Goal: Task Accomplishment & Management: Manage account settings

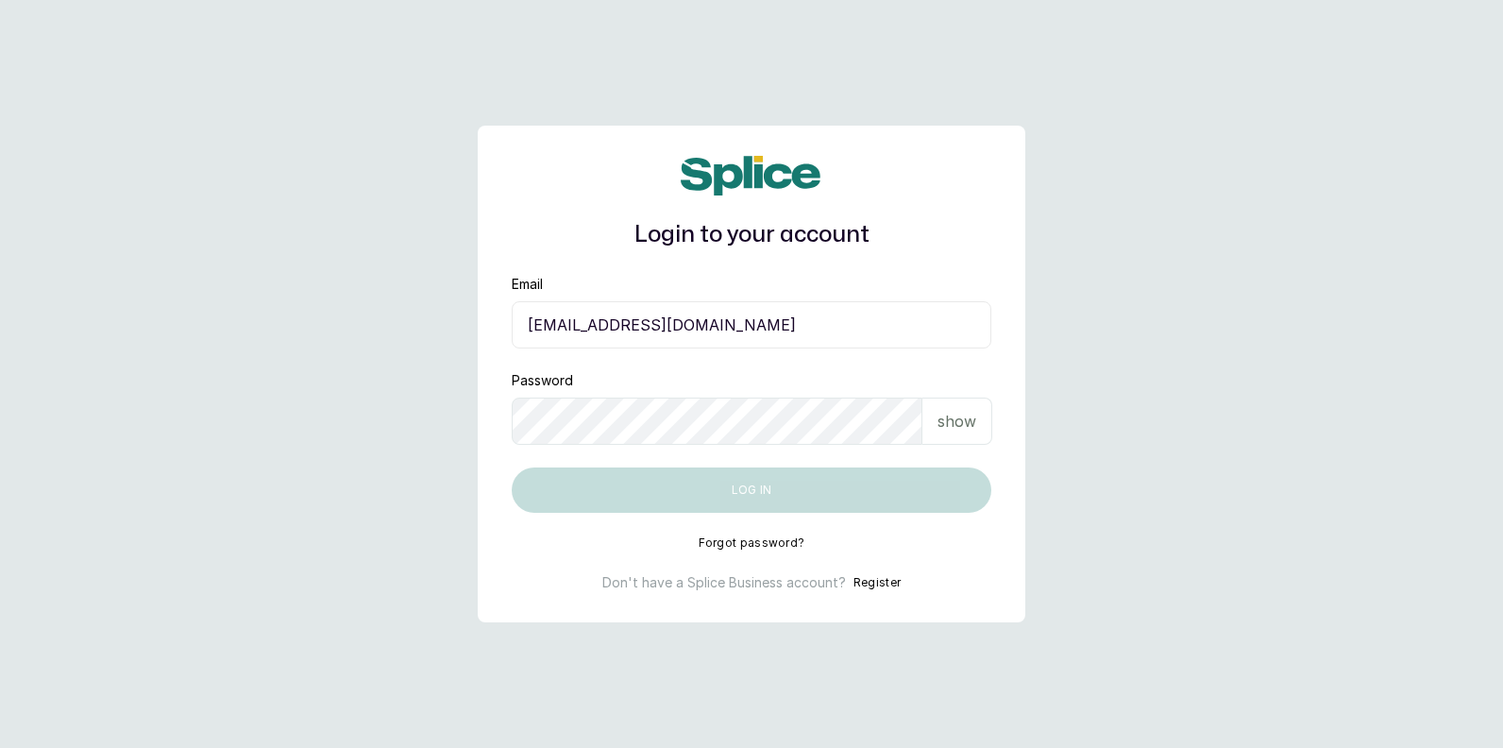
click at [618, 326] on input "[EMAIL_ADDRESS][DOMAIN_NAME]" at bounding box center [752, 324] width 480 height 47
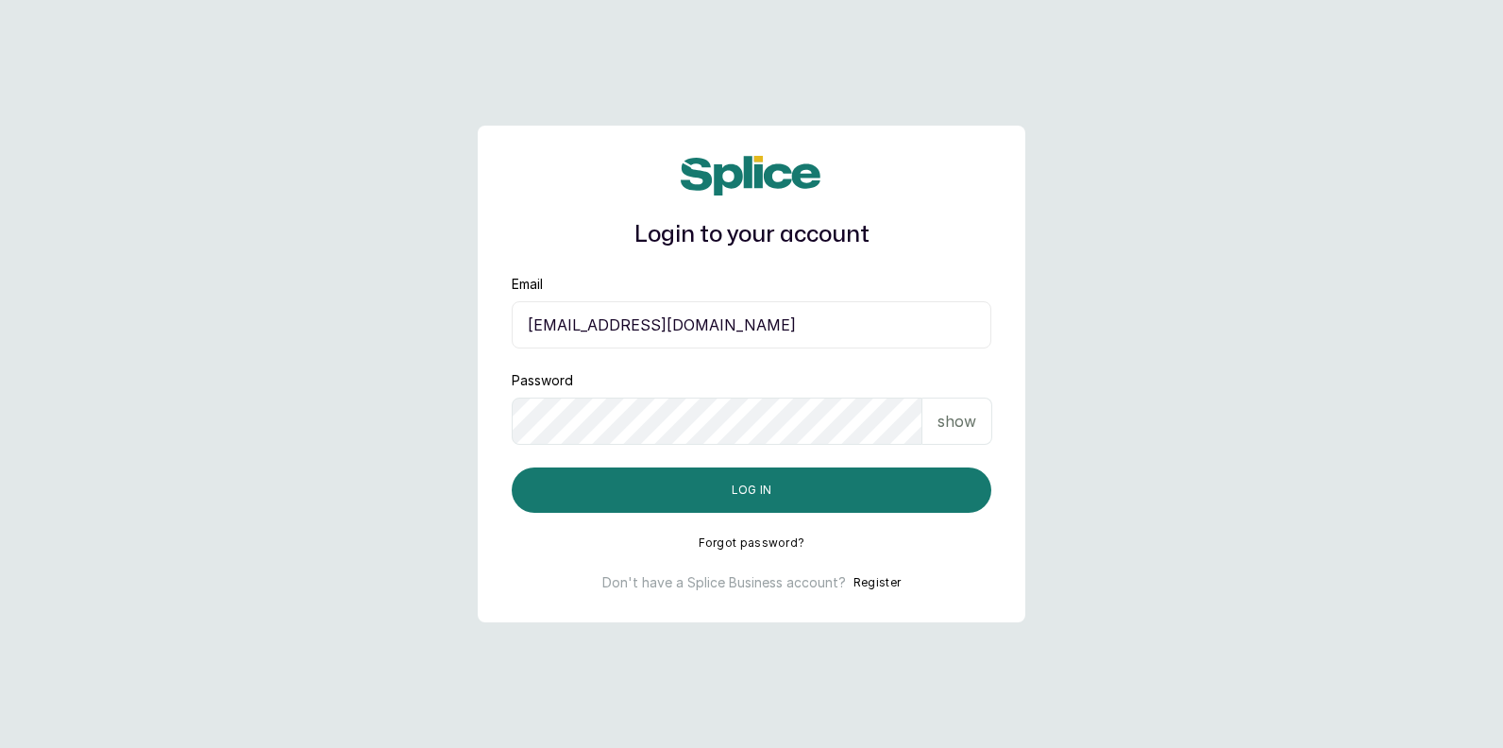
click at [642, 321] on input "[EMAIL_ADDRESS][DOMAIN_NAME]" at bounding box center [752, 324] width 480 height 47
click at [647, 323] on input "[EMAIL_ADDRESS][DOMAIN_NAME]" at bounding box center [752, 324] width 480 height 47
type input "[EMAIL_ADDRESS][DOMAIN_NAME]"
click at [946, 426] on p "show" at bounding box center [957, 421] width 39 height 23
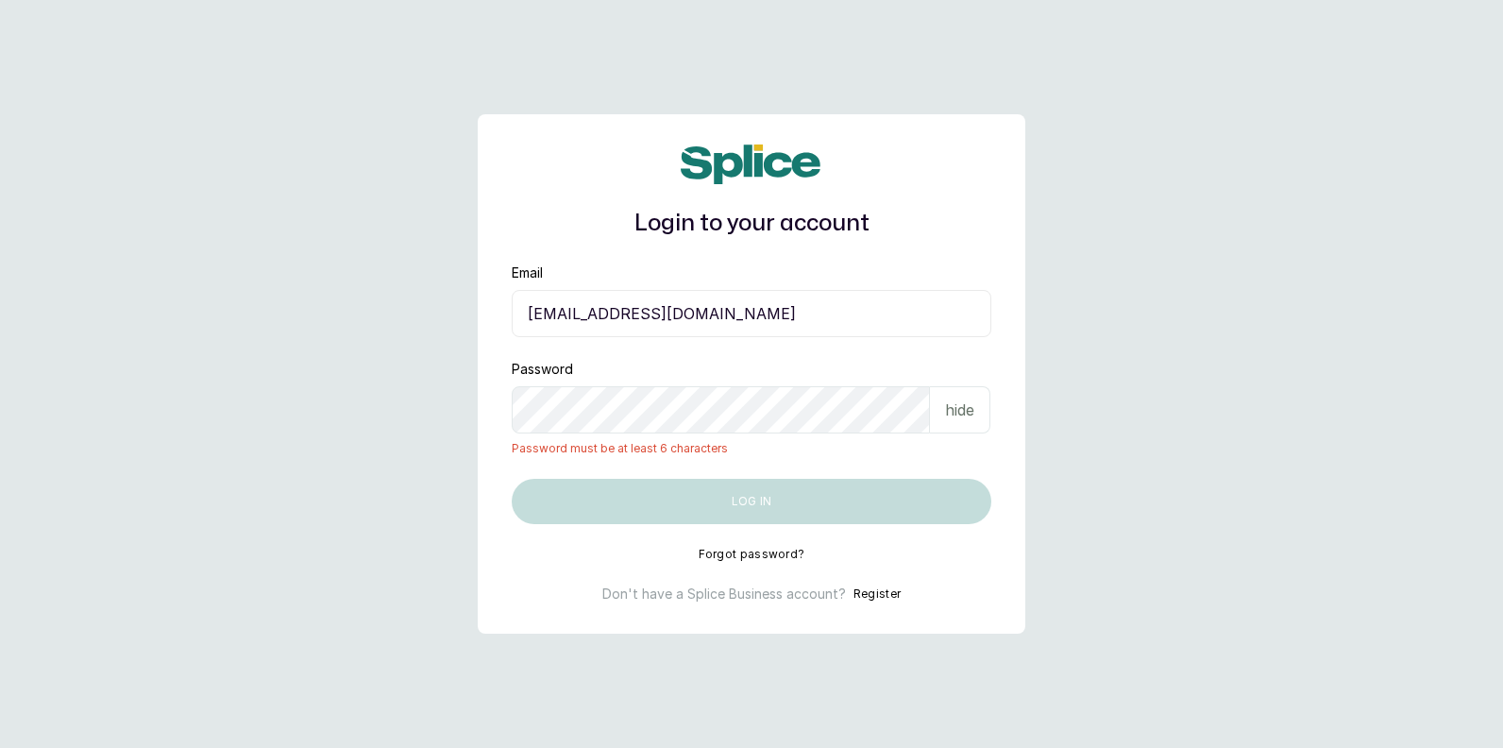
click at [426, 419] on main "Login to your account Email gift4real390@gmail.com Password hide Password must …" at bounding box center [751, 374] width 1503 height 748
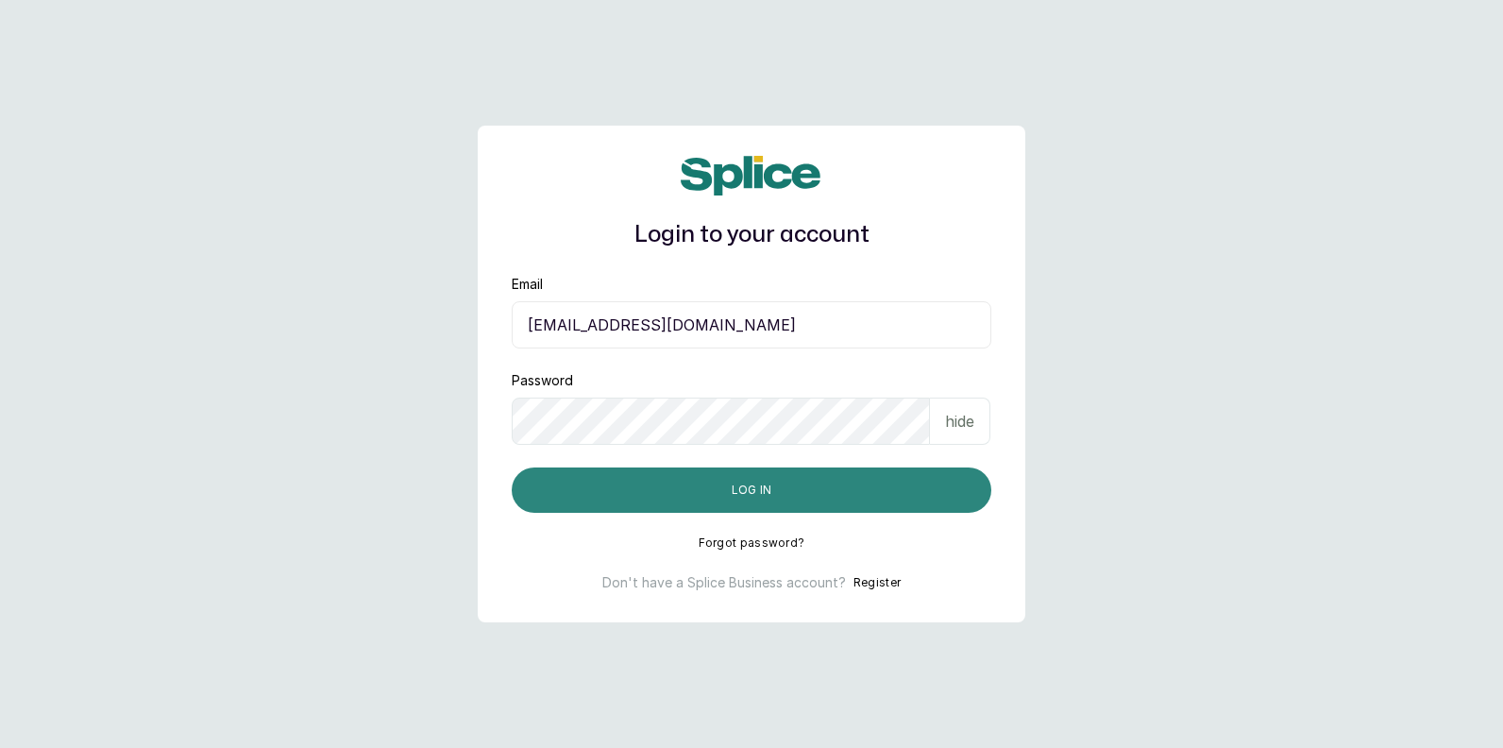
click at [728, 497] on button "Log in" at bounding box center [752, 489] width 480 height 45
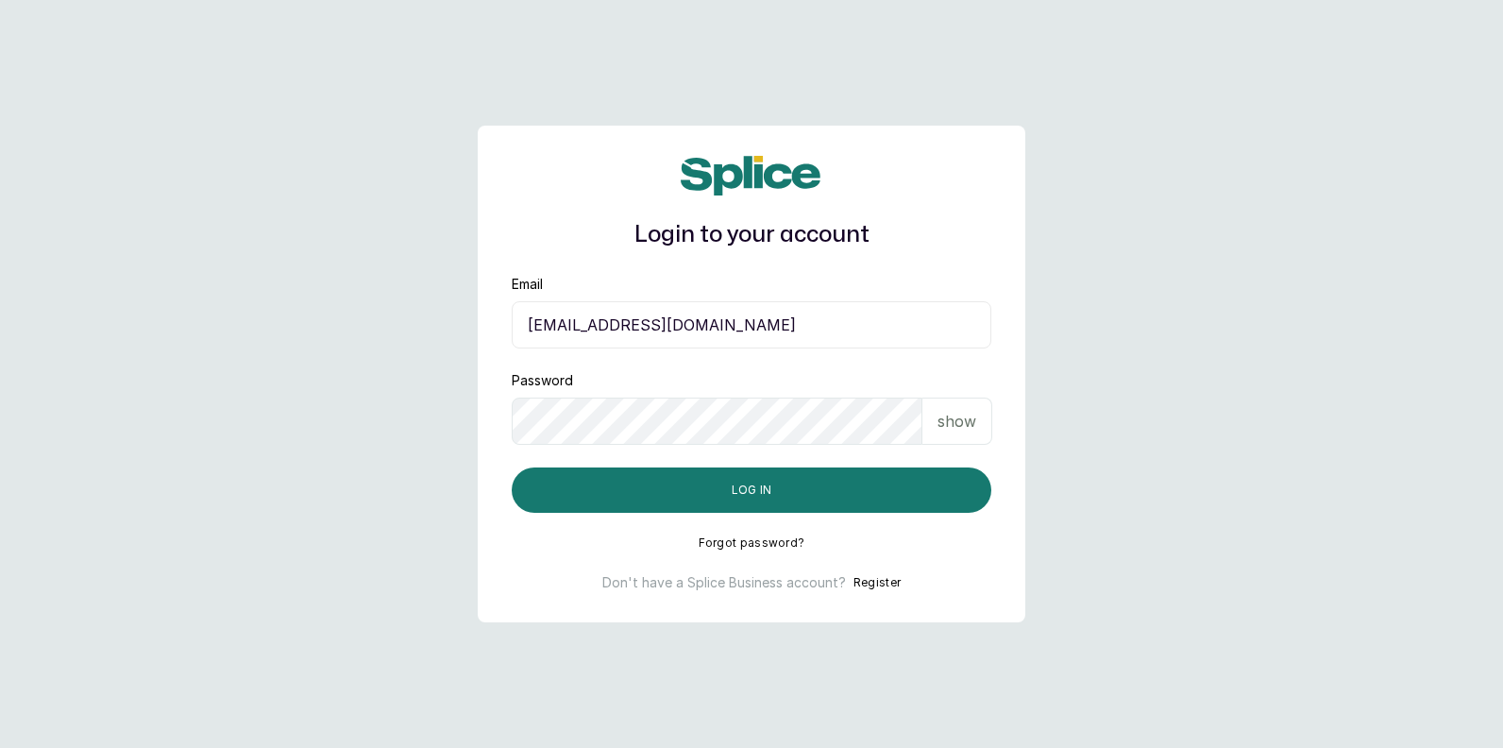
click at [703, 328] on input "[EMAIL_ADDRESS][DOMAIN_NAME]" at bounding box center [752, 324] width 480 height 47
click at [745, 327] on input "[EMAIL_ADDRESS][DOMAIN_NAME]" at bounding box center [752, 324] width 480 height 47
click at [646, 323] on input "[EMAIL_ADDRESS][DOMAIN_NAME]" at bounding box center [752, 324] width 480 height 47
type input "[EMAIL_ADDRESS][DOMAIN_NAME]"
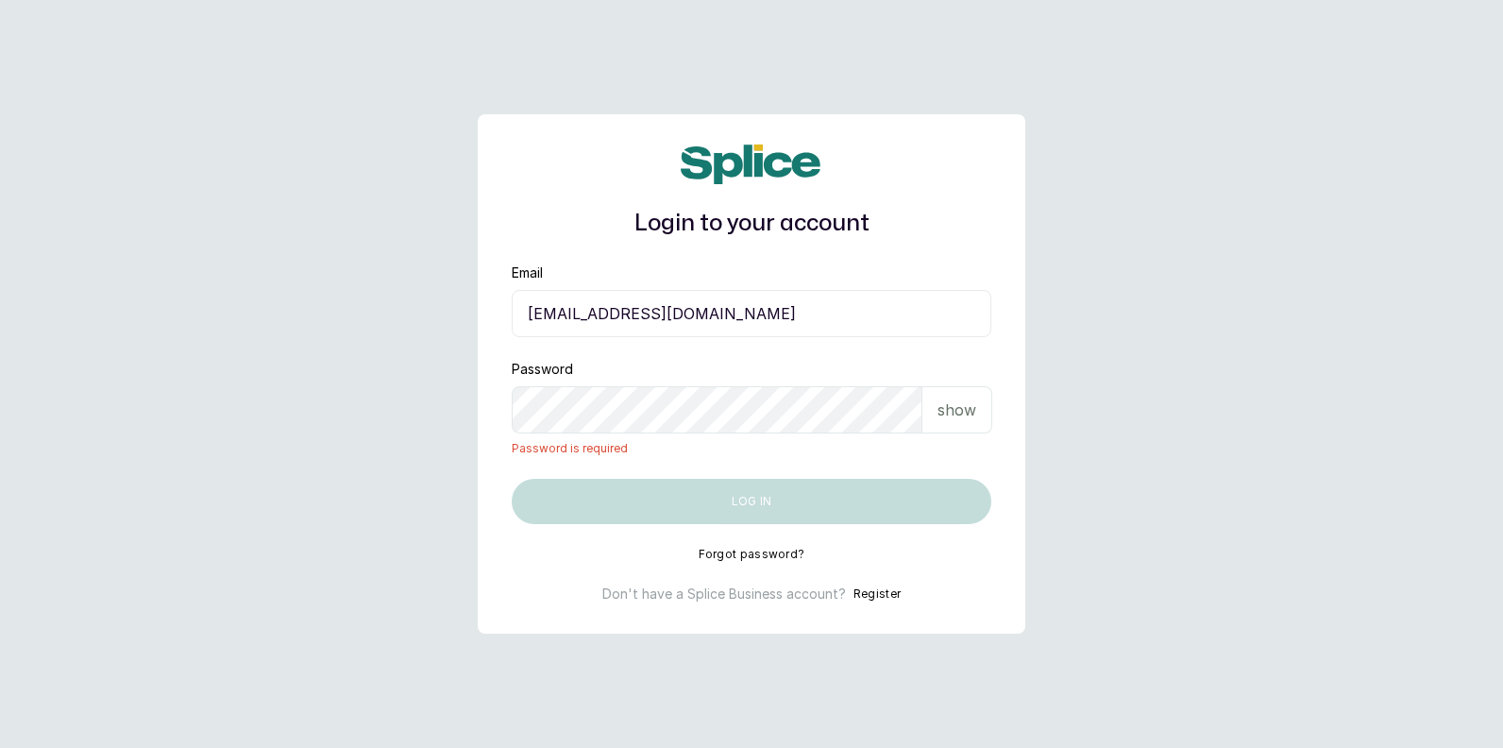
click at [967, 415] on p "show" at bounding box center [957, 409] width 39 height 23
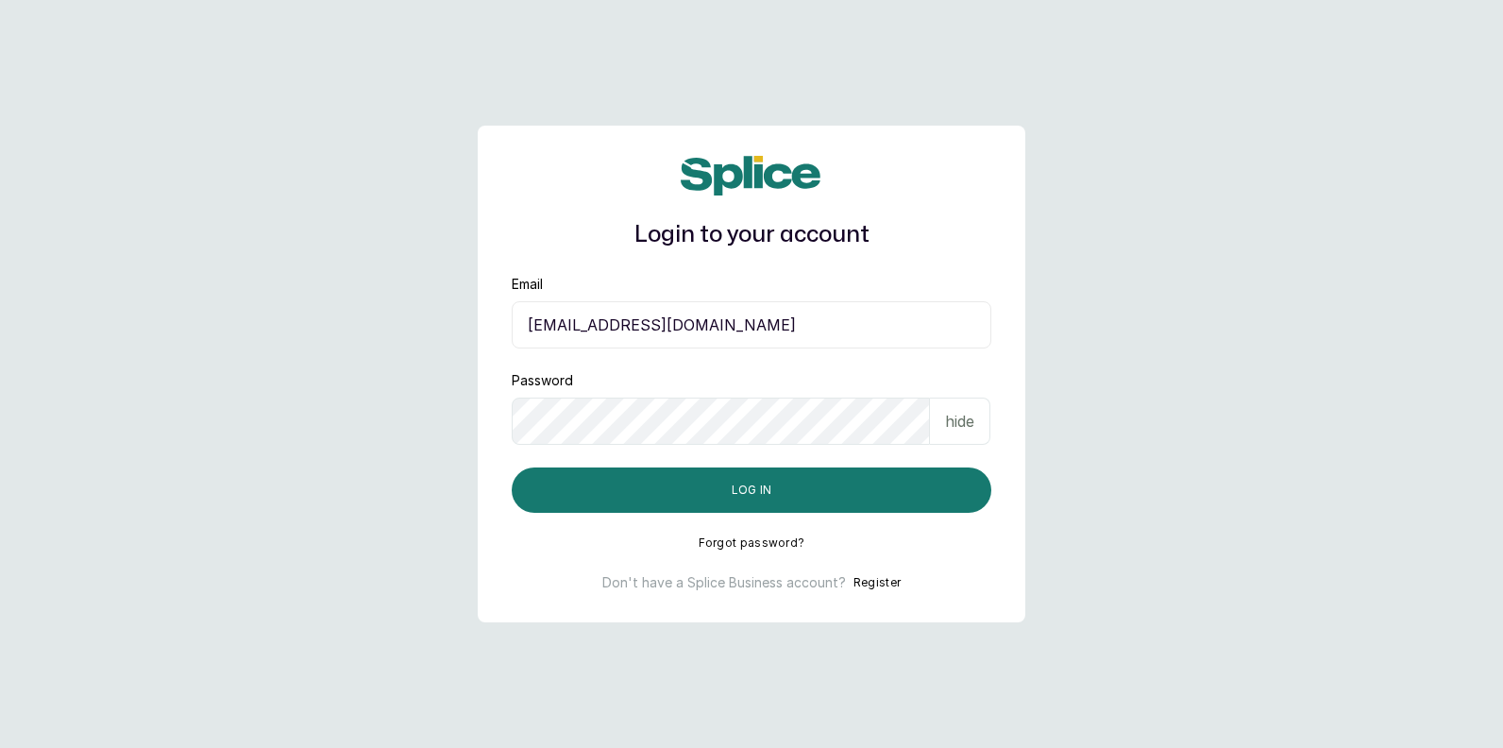
click at [512, 467] on button "Log in" at bounding box center [752, 489] width 480 height 45
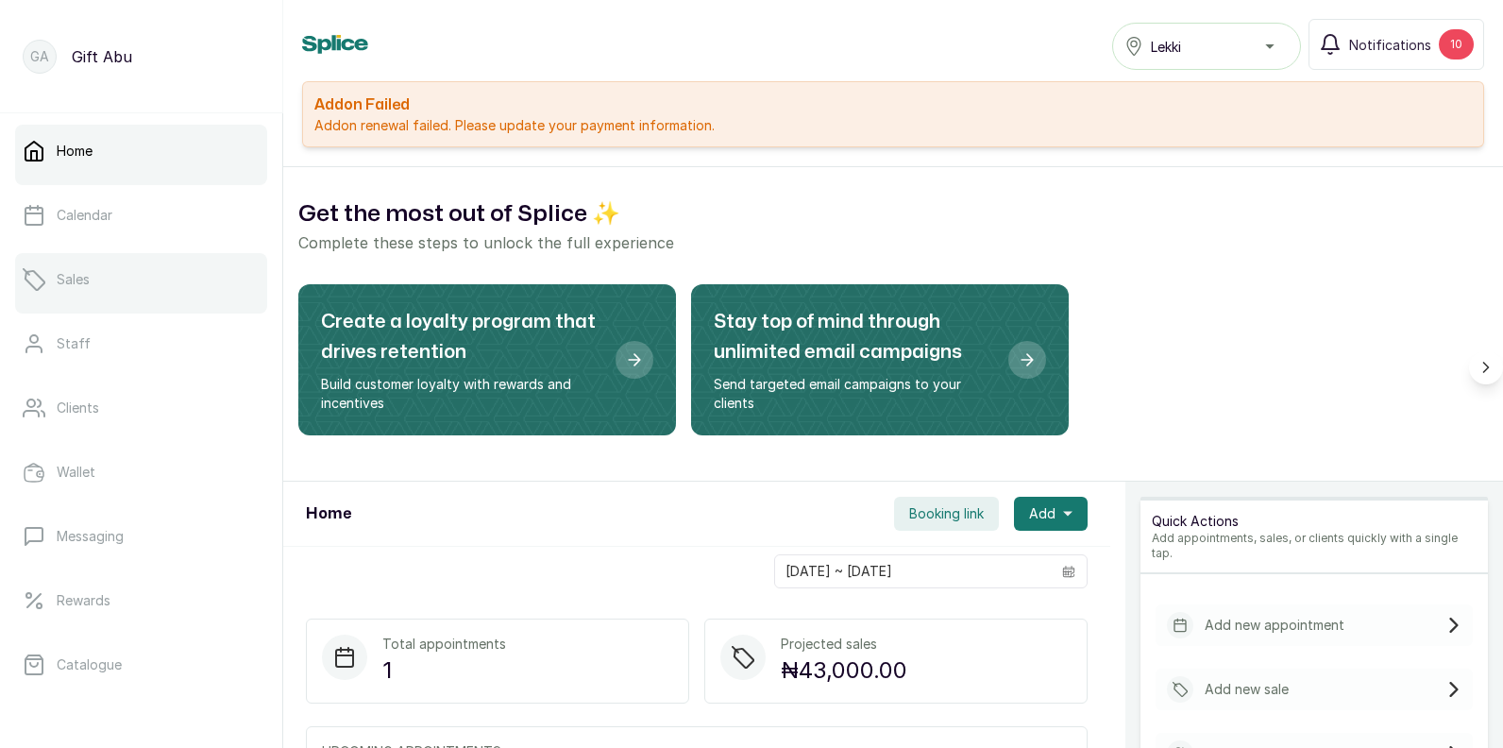
click at [90, 290] on link "Sales" at bounding box center [141, 279] width 252 height 53
